Goal: Find specific page/section: Find specific page/section

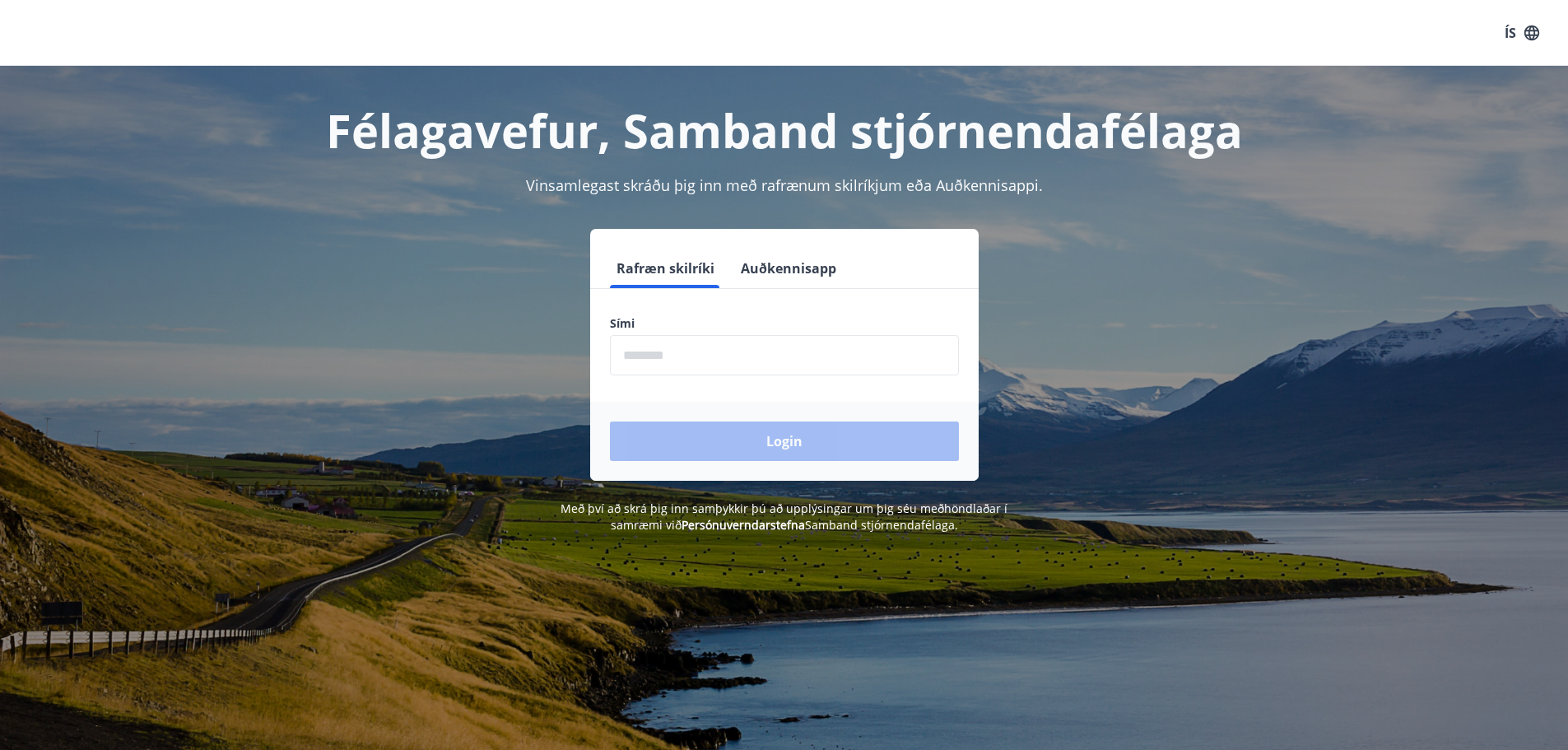
click at [674, 362] on input "phone" at bounding box center [784, 356] width 349 height 41
type input "********"
click at [731, 437] on button "Login" at bounding box center [784, 441] width 349 height 40
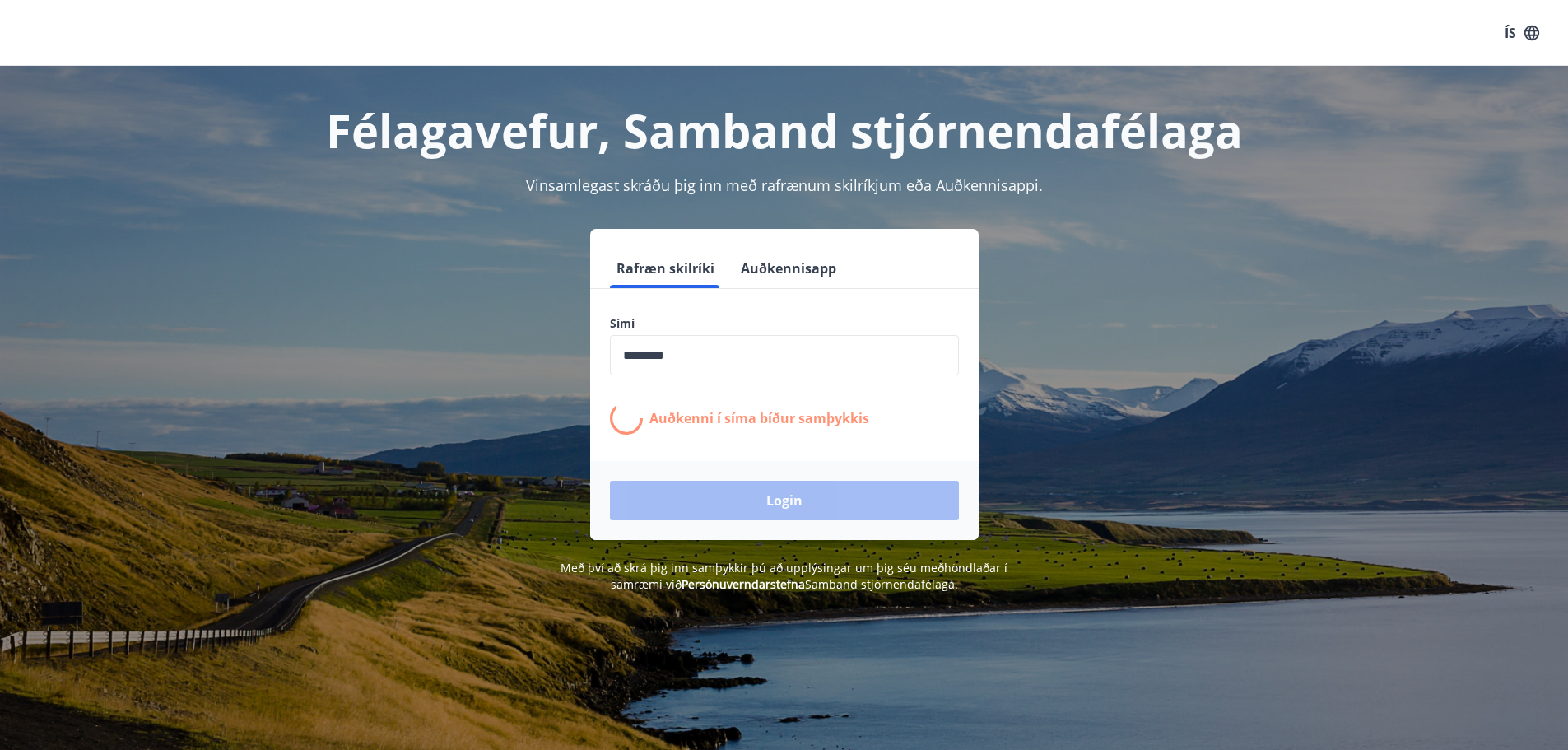
click at [372, 504] on div "Rafræn skilríki Auðkennisapp Sími ​ Auðkenni í [PERSON_NAME] samþykkis Login" at bounding box center [784, 384] width 1146 height 311
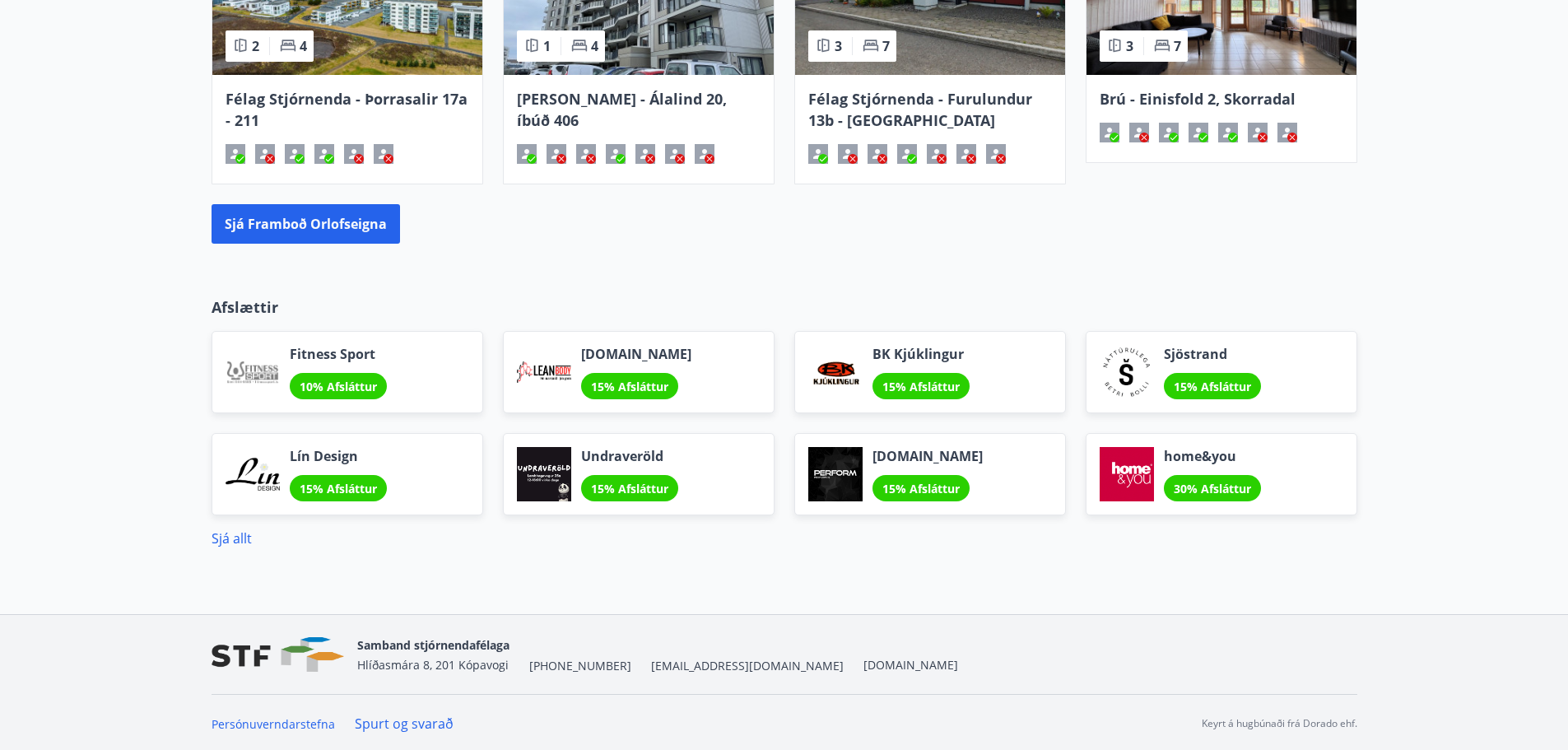
scroll to position [1503, 0]
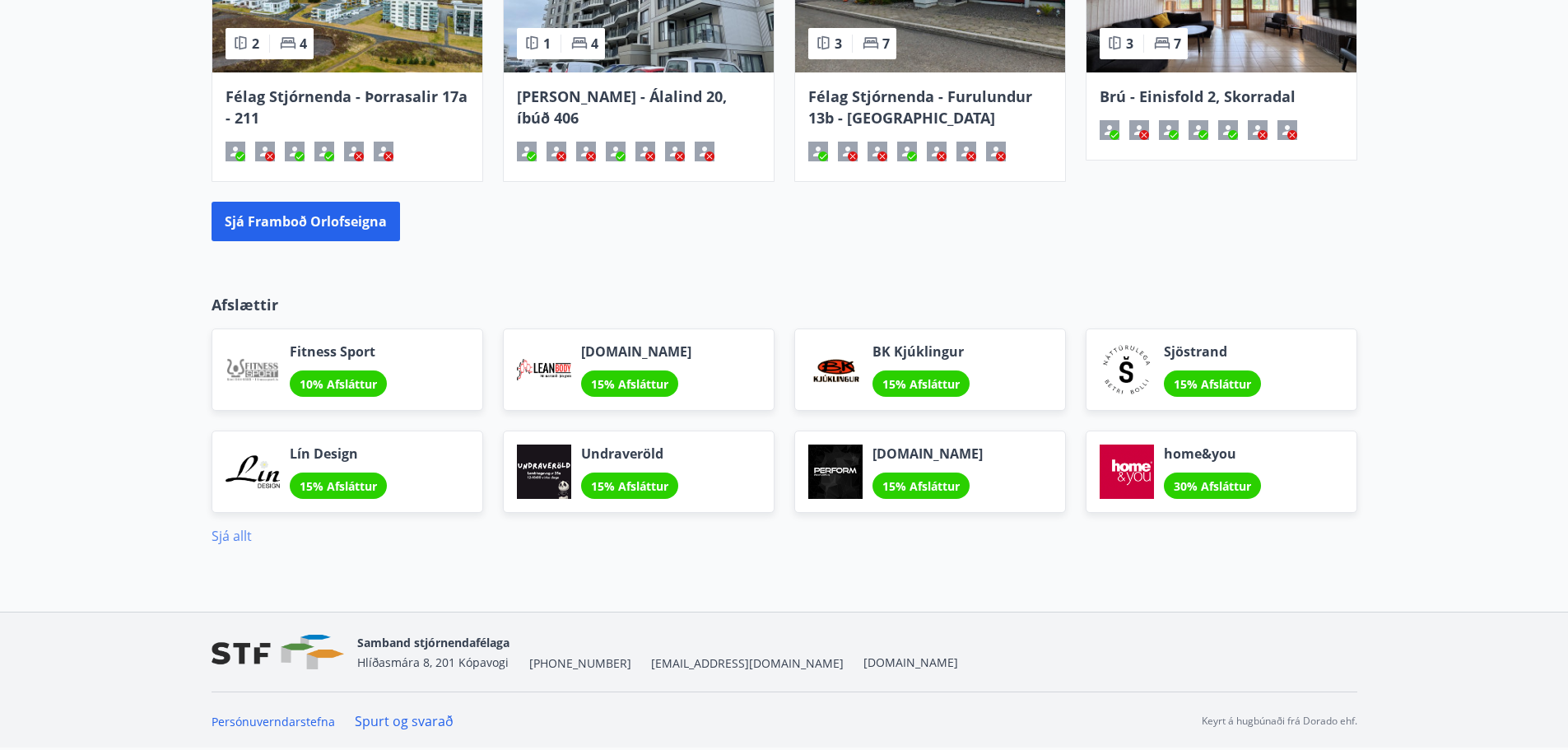
click at [228, 535] on link "Sjá allt" at bounding box center [231, 535] width 41 height 18
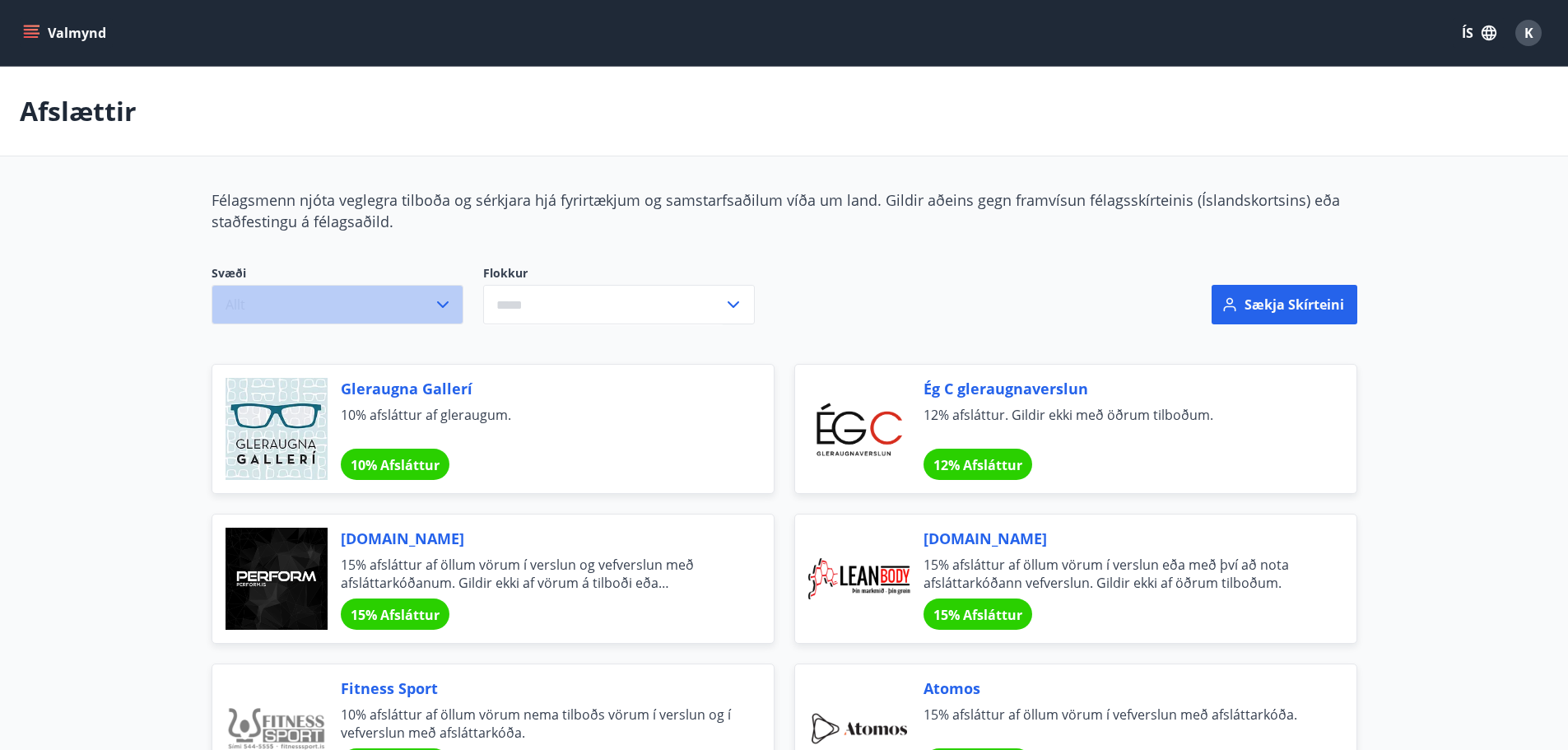
click at [371, 323] on button "Allt" at bounding box center [337, 304] width 252 height 40
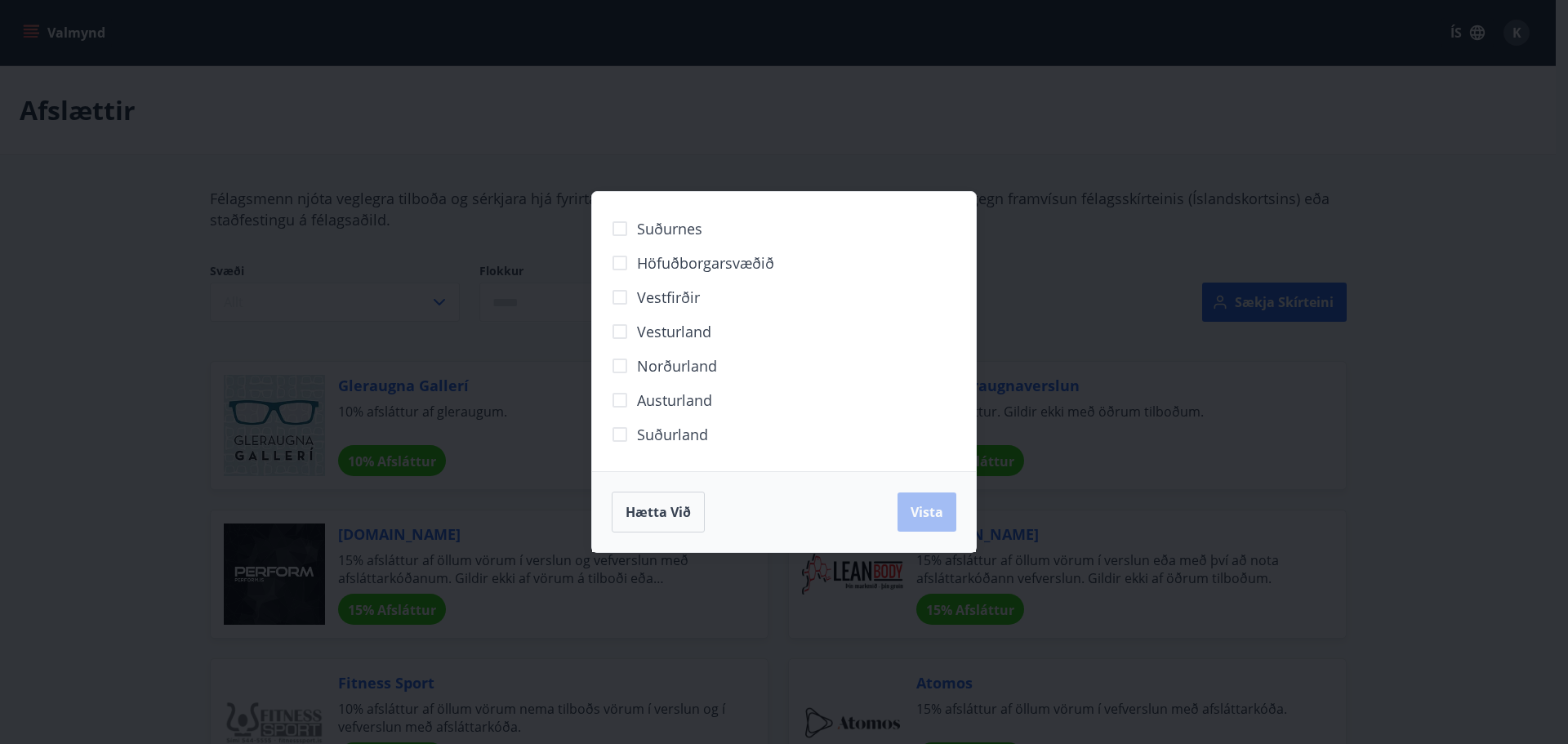
click at [401, 306] on div "Suðurnes Höfuðborgarsvæðið Vestfirðir Vesturland Norðurland Austurland Suðurlan…" at bounding box center [784, 372] width 1568 height 744
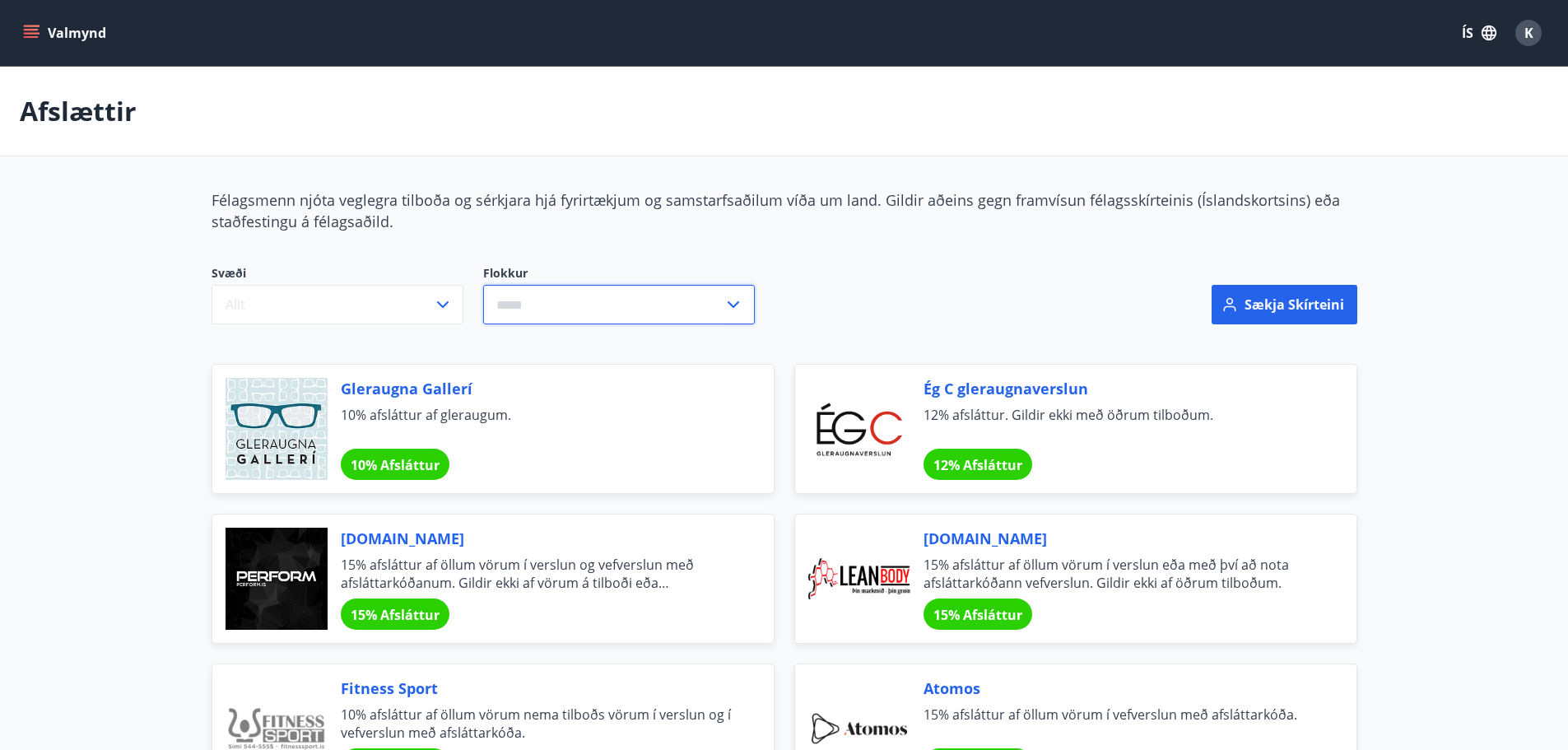
click at [529, 302] on input "text" at bounding box center [603, 305] width 241 height 41
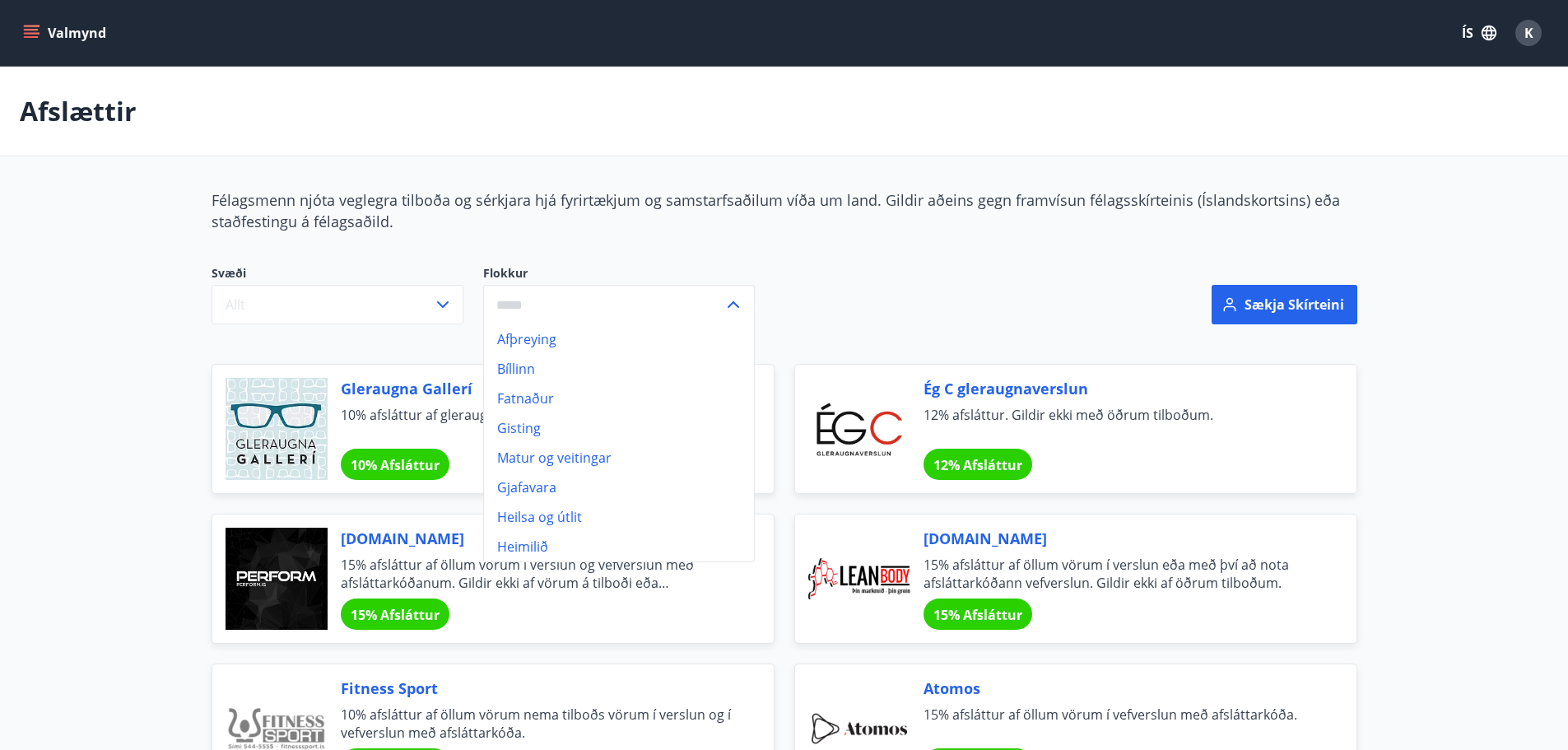
click at [525, 369] on li "Bíllinn" at bounding box center [619, 368] width 270 height 30
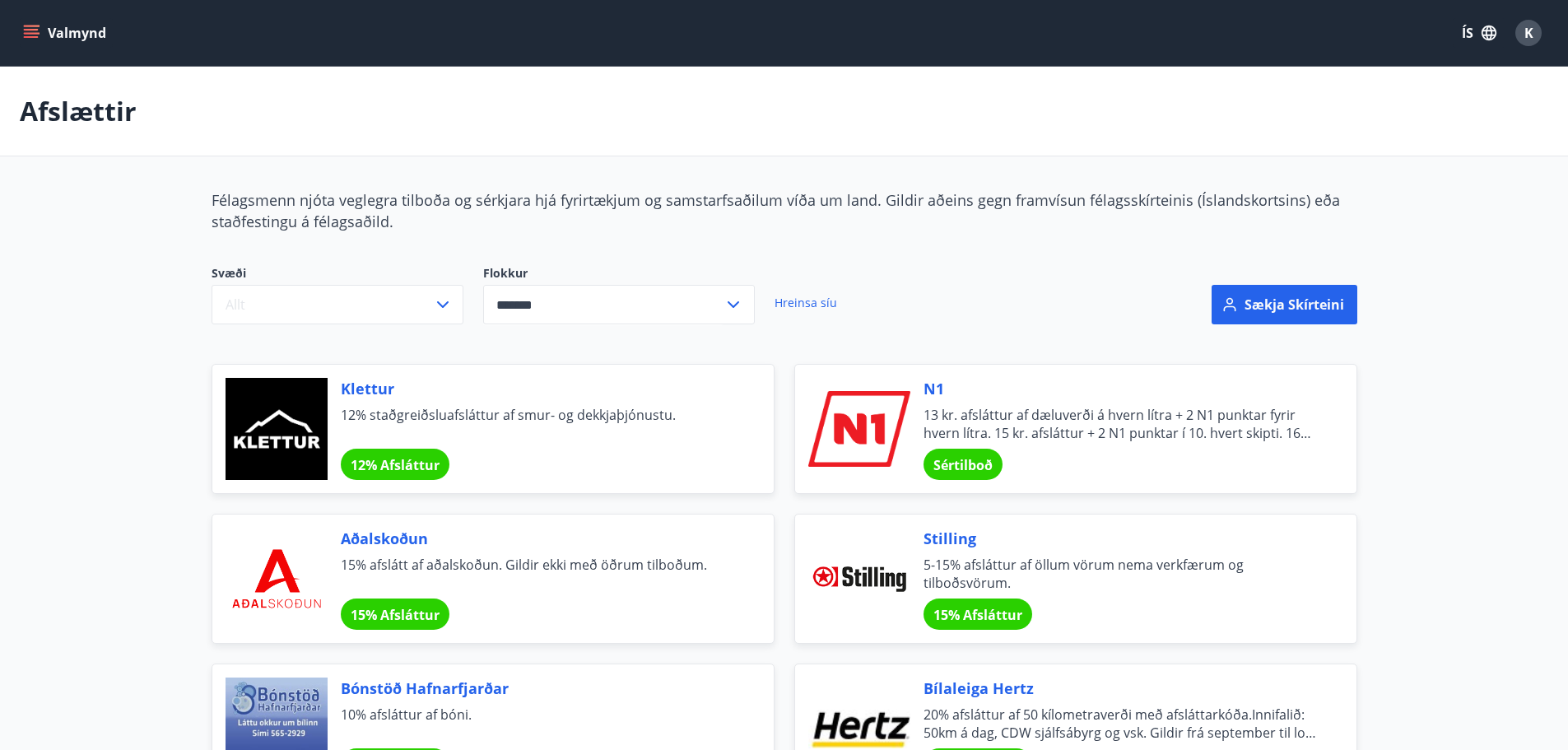
type input "*******"
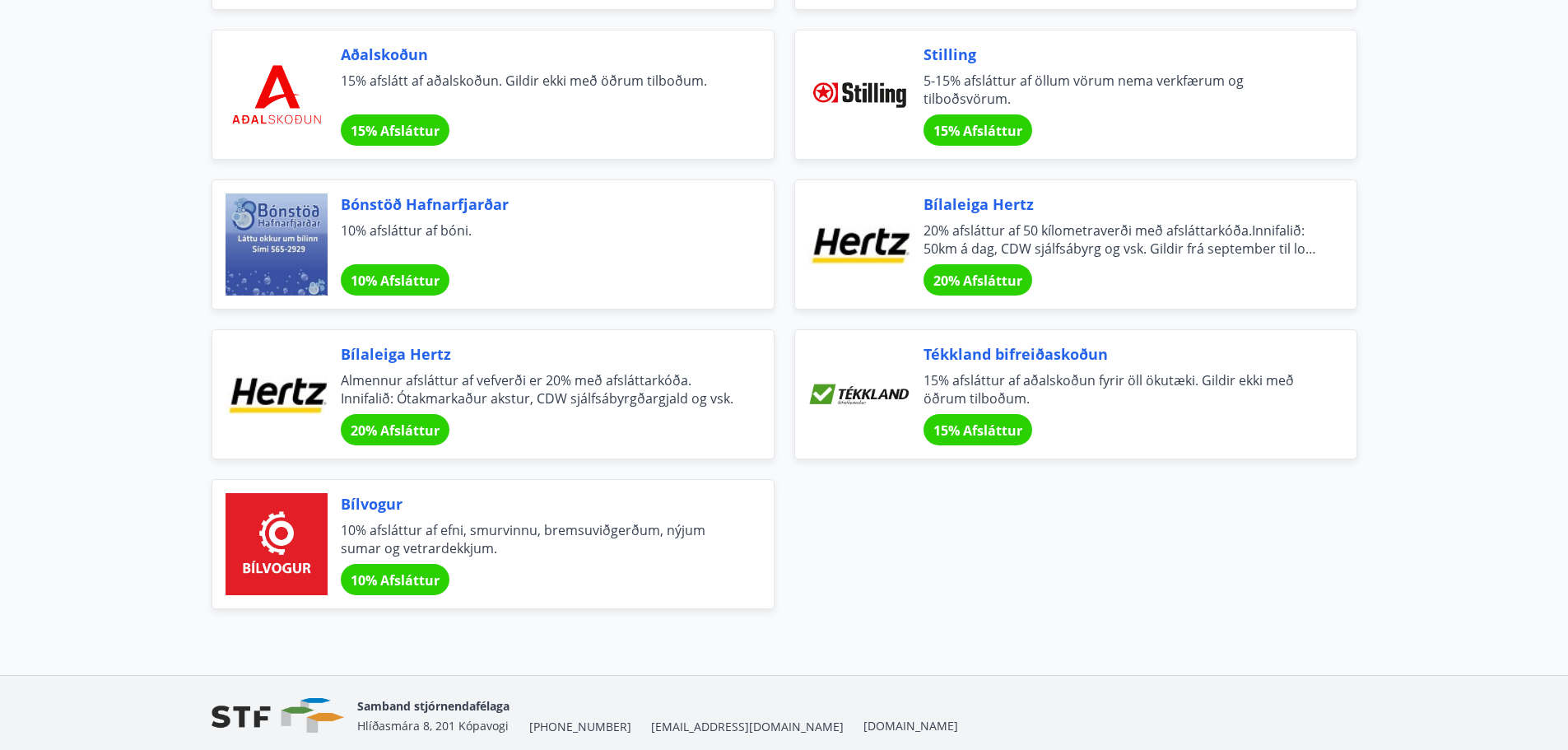
scroll to position [494, 0]
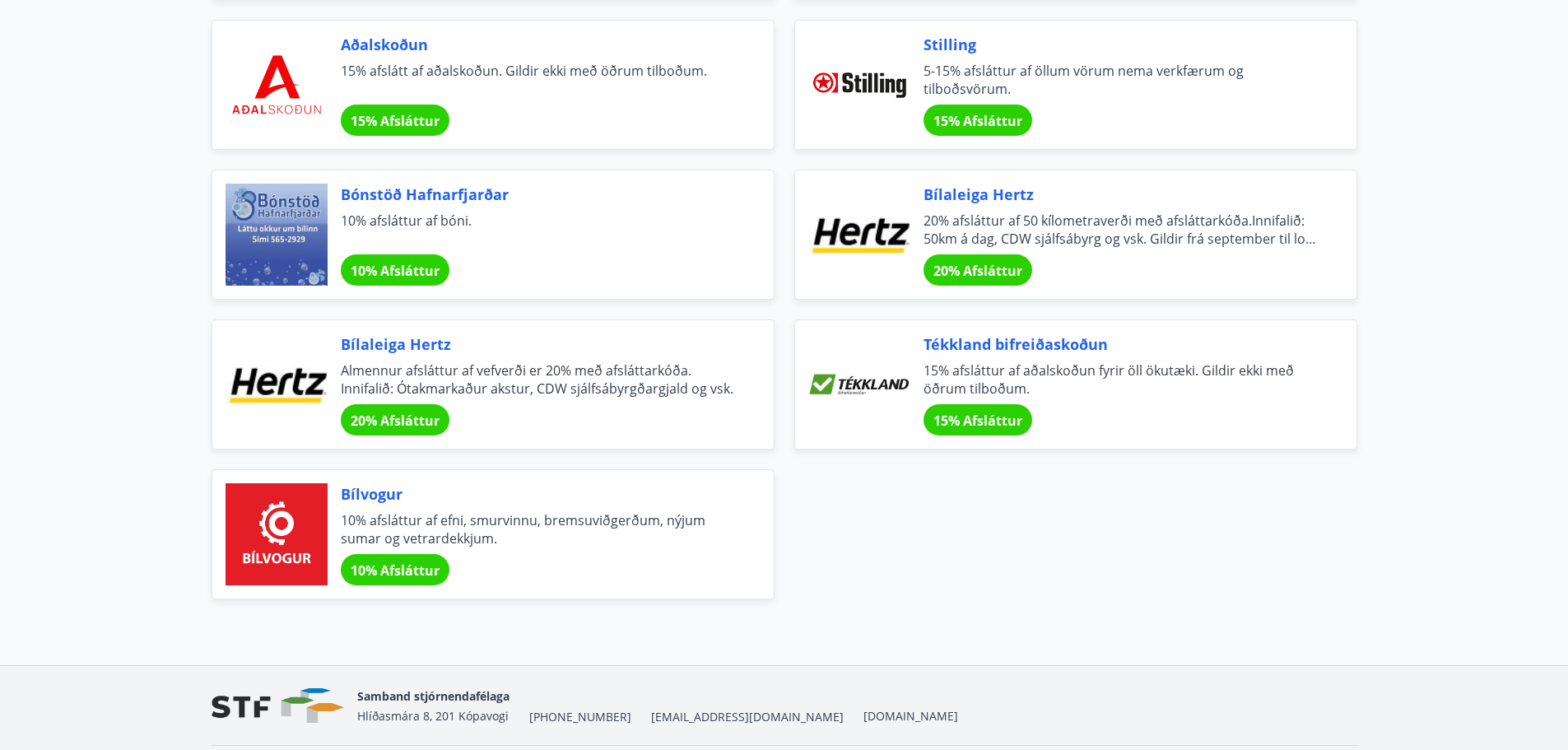
drag, startPoint x: 193, startPoint y: 471, endPoint x: 194, endPoint y: 452, distance: 19.0
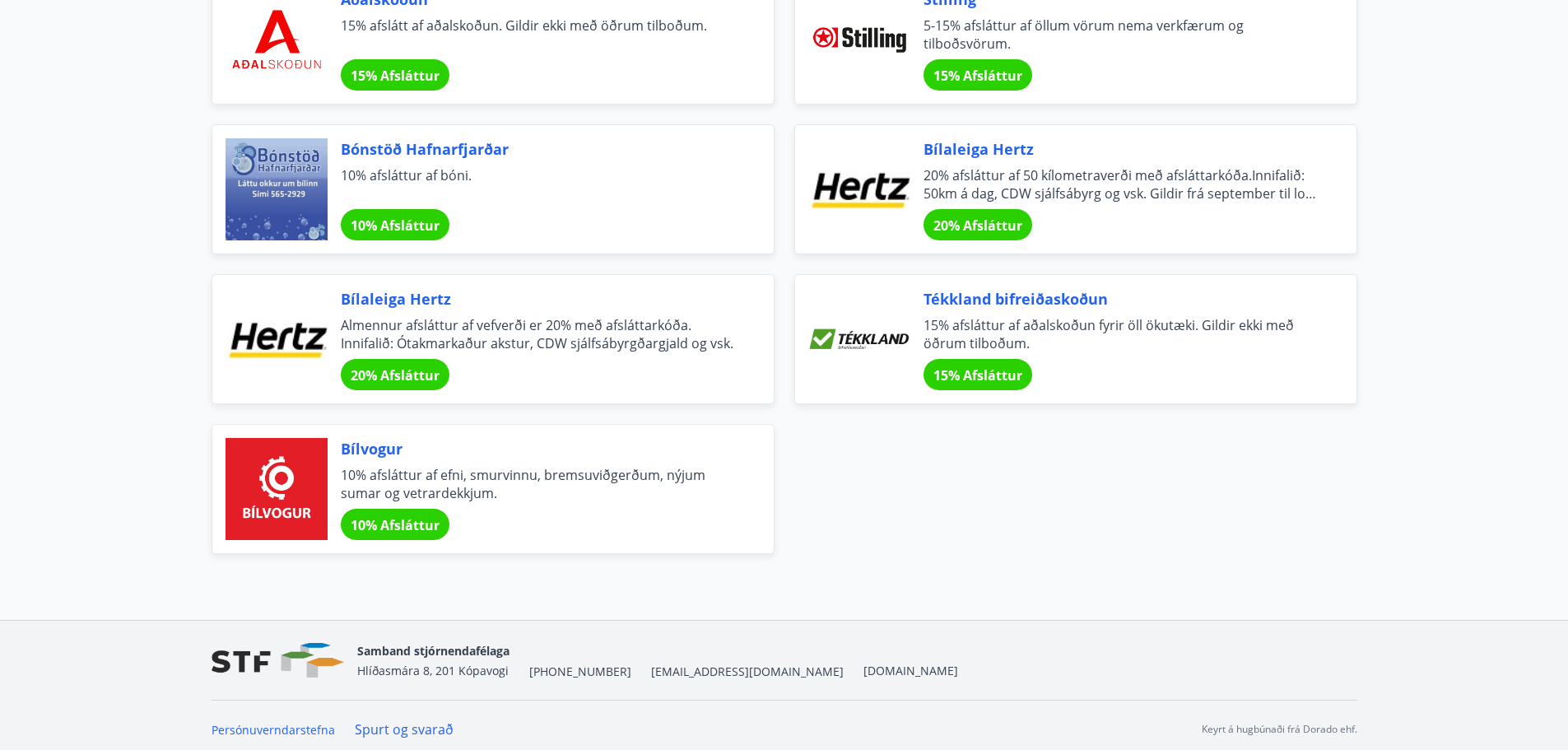
scroll to position [547, 0]
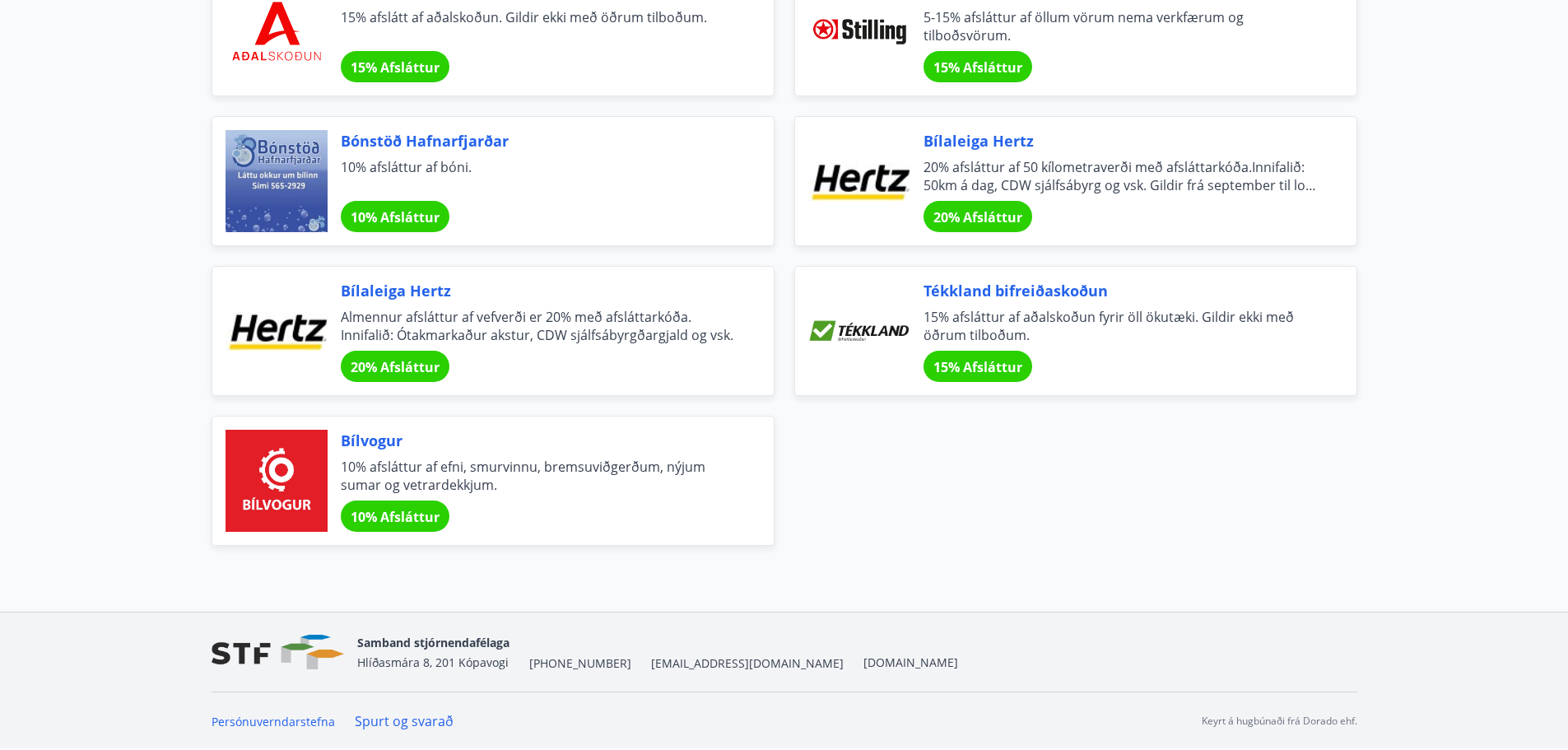
click at [1416, 346] on main "Afslættir Félagsmenn njóta veglegra tilboða og sérkjara hjá fyrirtækjum og sams…" at bounding box center [784, 32] width 1568 height 1026
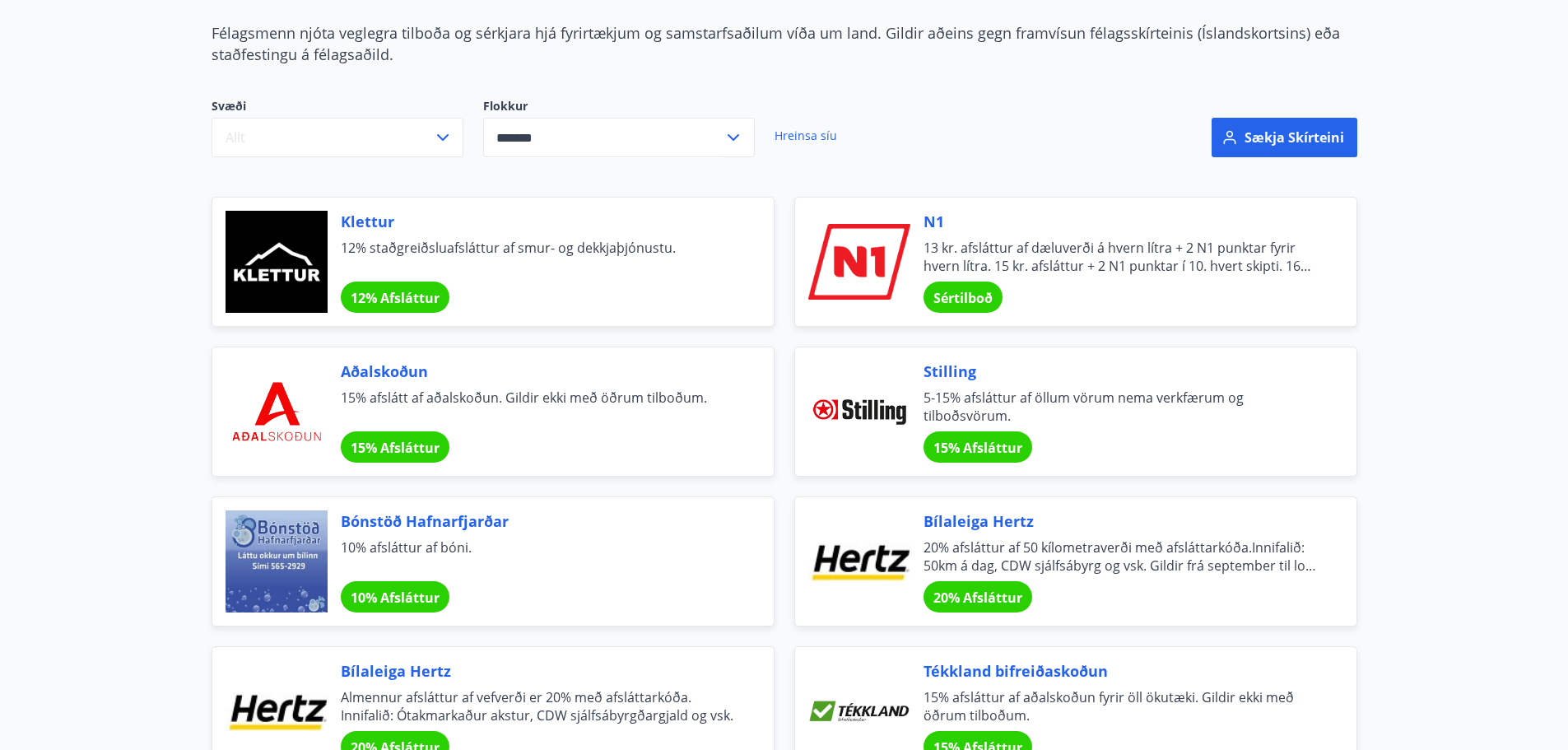
scroll to position [0, 0]
